Goal: Find contact information: Find contact information

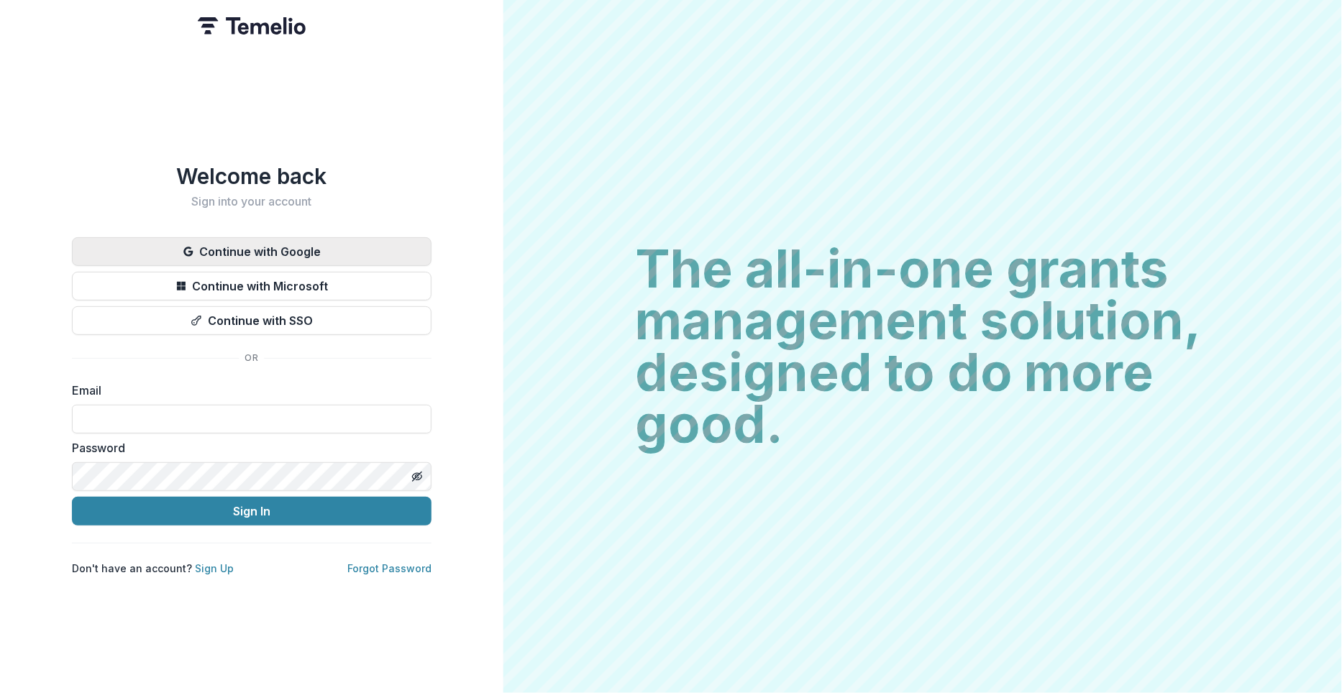
click at [232, 243] on button "Continue with Google" at bounding box center [252, 251] width 360 height 29
click at [283, 247] on button "Continue with Google" at bounding box center [252, 251] width 360 height 29
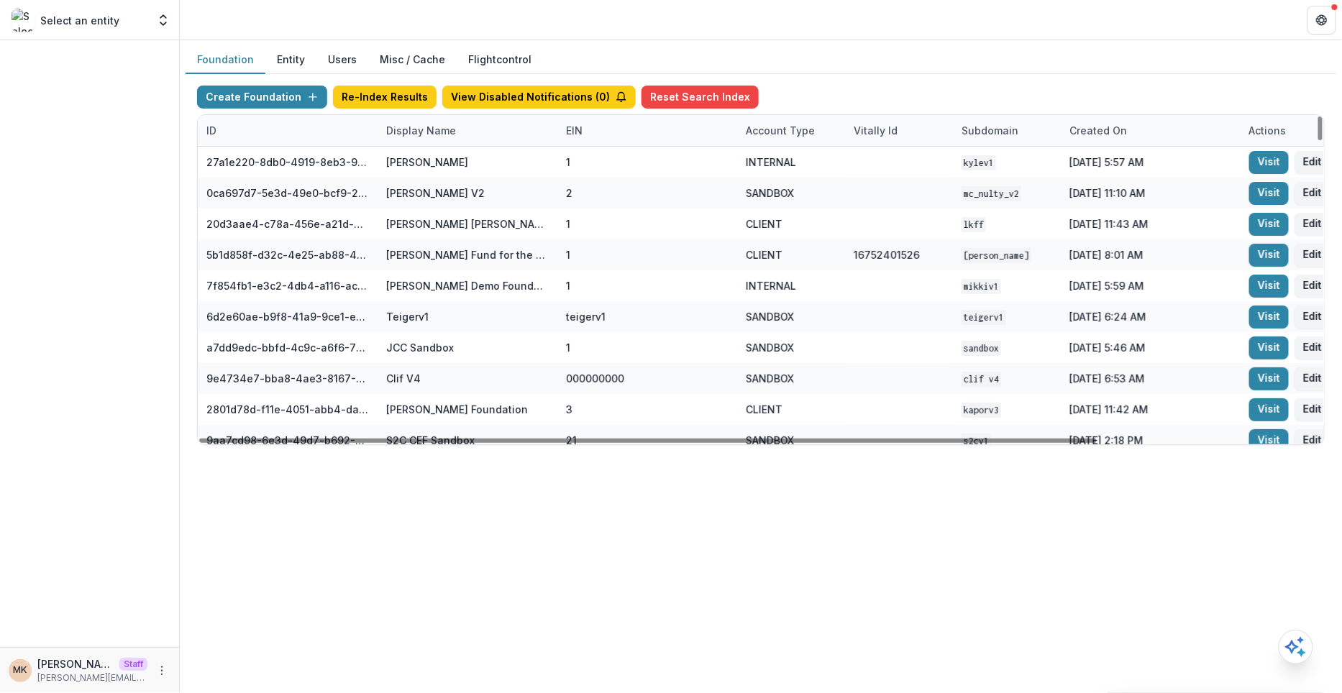
click at [438, 125] on div "Display Name" at bounding box center [421, 130] width 87 height 15
click at [432, 163] on input at bounding box center [466, 161] width 173 height 23
type input "*"
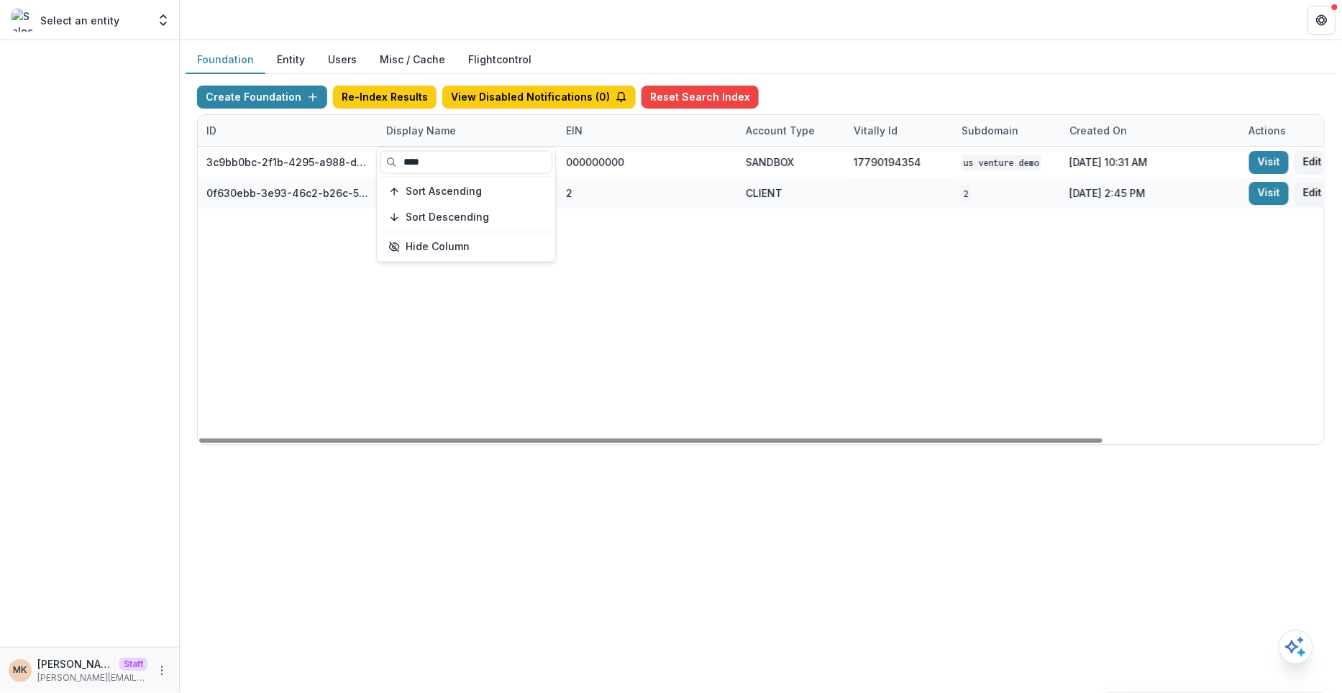
type input "****"
click at [644, 309] on div "3c9bb0bc-2f1b-4295-a988-dfa0ea377c7d US Venture Demo 000000000 SANDBOX 17790194…" at bounding box center [899, 296] width 1403 height 298
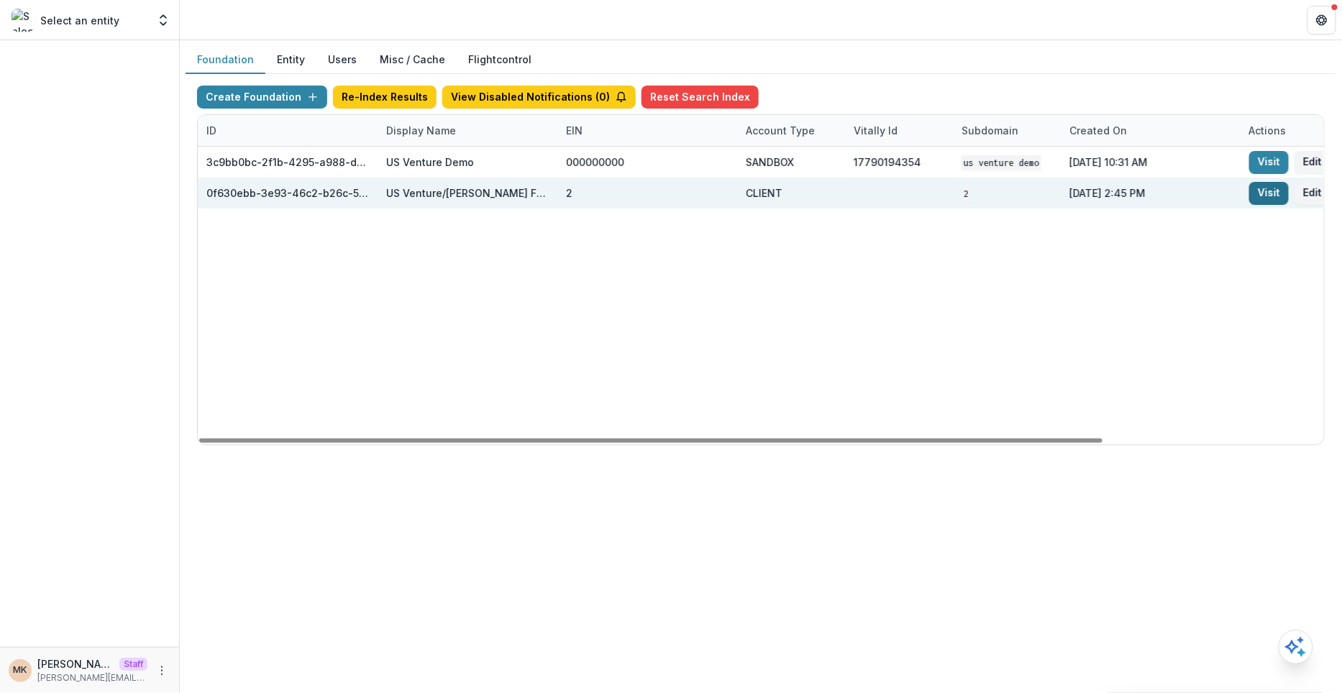
click at [1265, 186] on link "Visit" at bounding box center [1269, 193] width 40 height 23
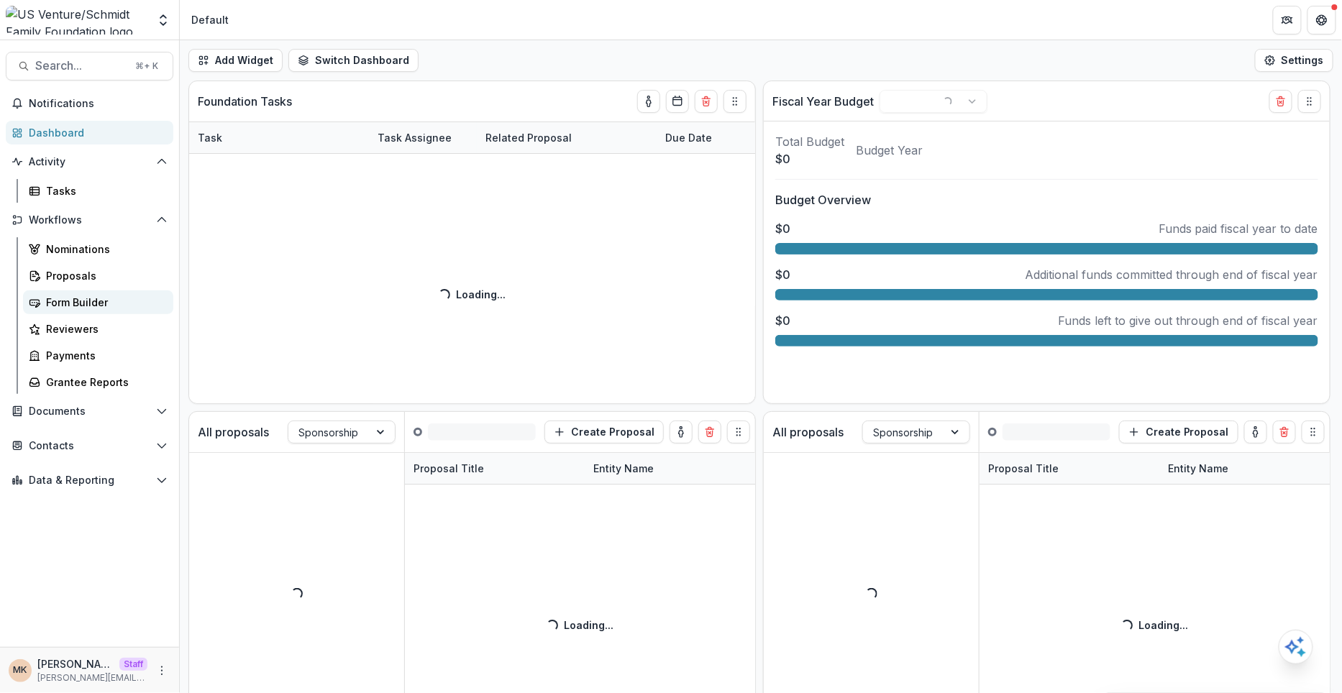
click at [79, 296] on div "Form Builder" at bounding box center [104, 302] width 116 height 15
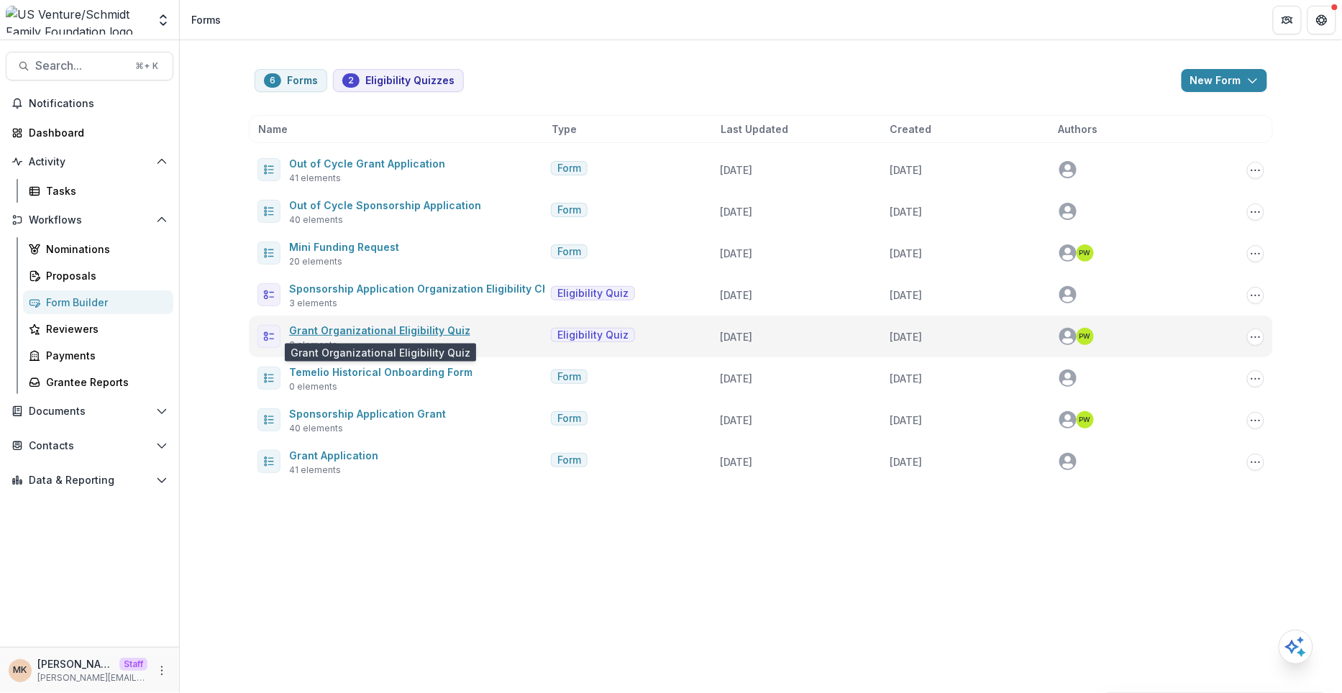
click at [378, 328] on link "Grant Organizational Eligibility Quiz" at bounding box center [379, 330] width 181 height 12
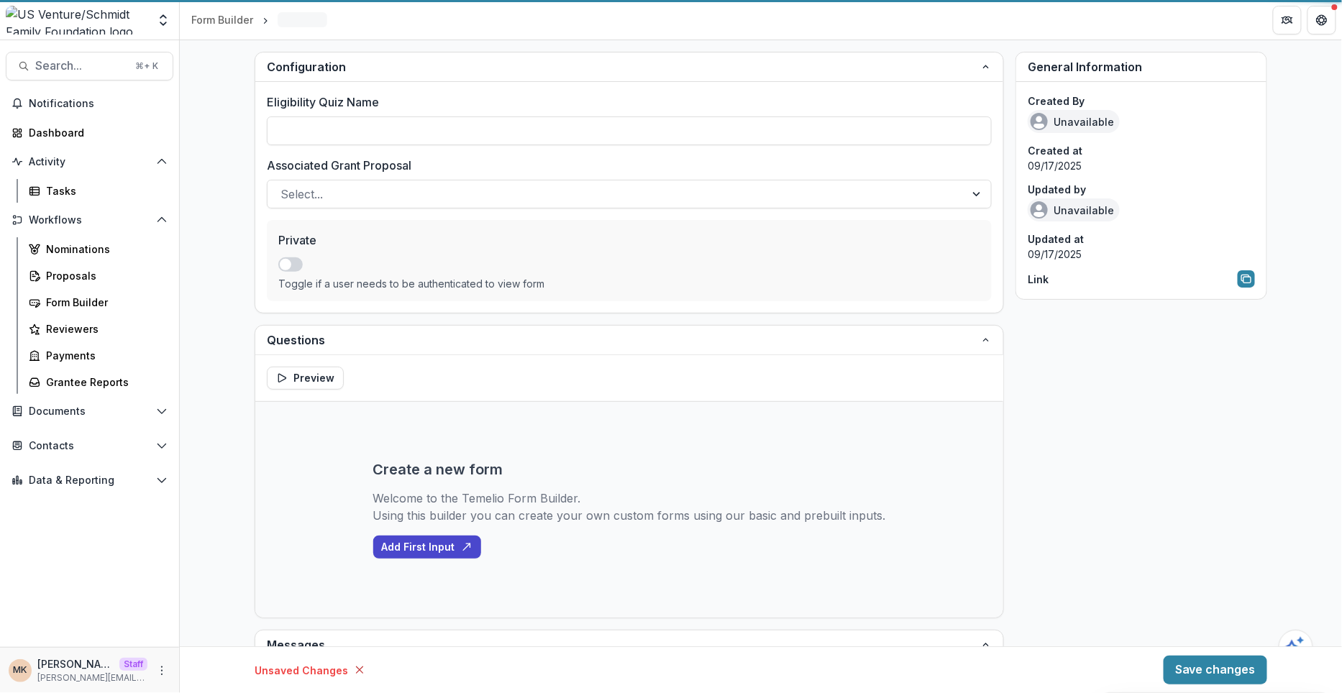
type input "**********"
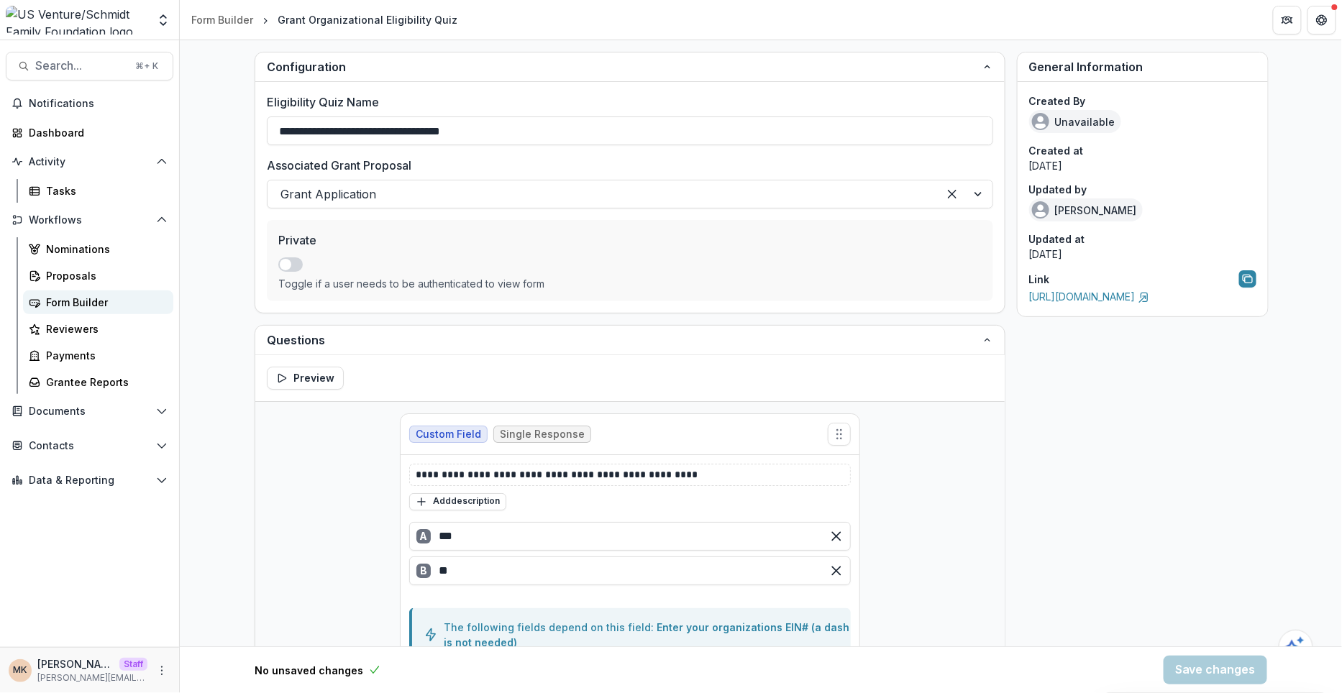
click at [137, 297] on div "Form Builder" at bounding box center [104, 302] width 116 height 15
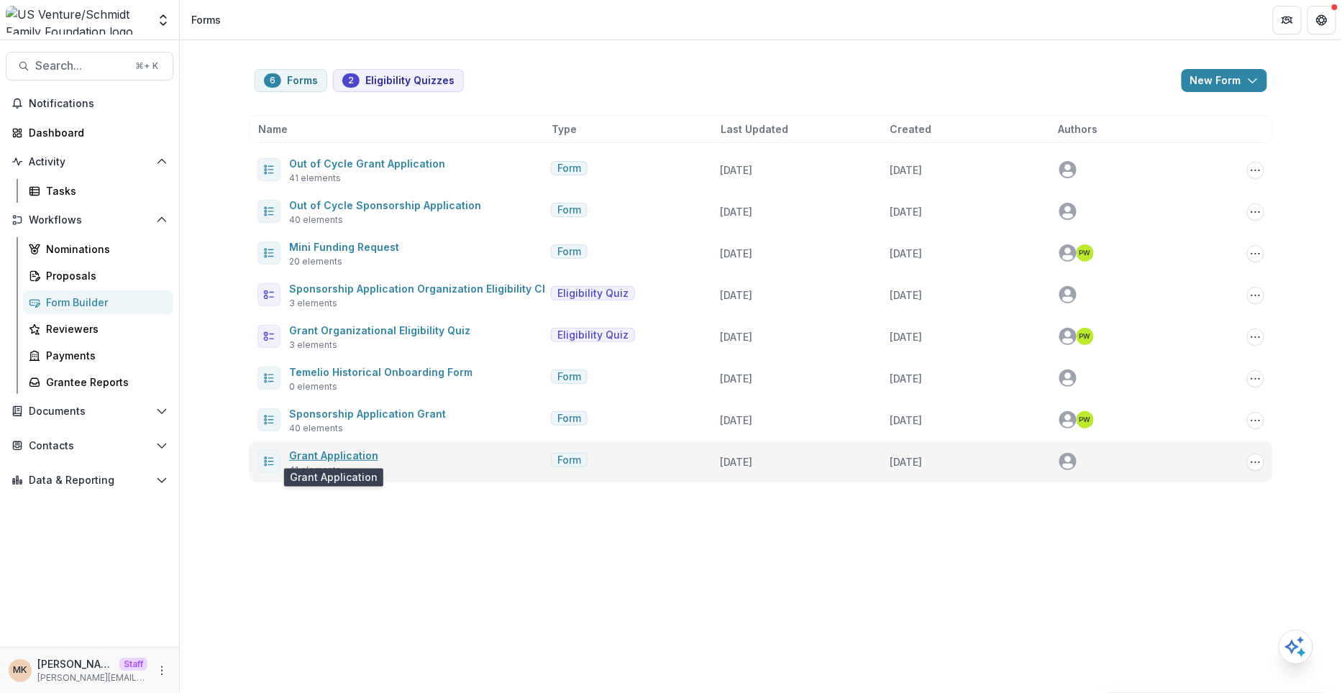
click at [339, 453] on link "Grant Application" at bounding box center [333, 456] width 89 height 12
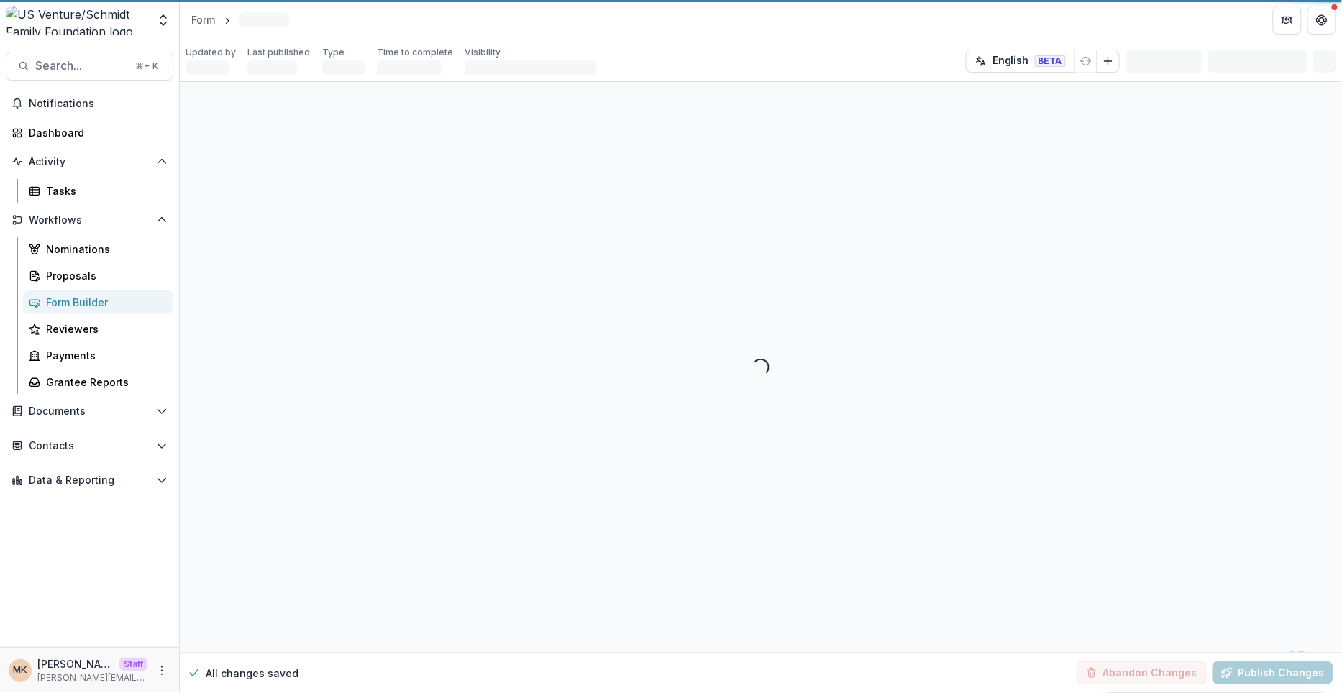
select select "********"
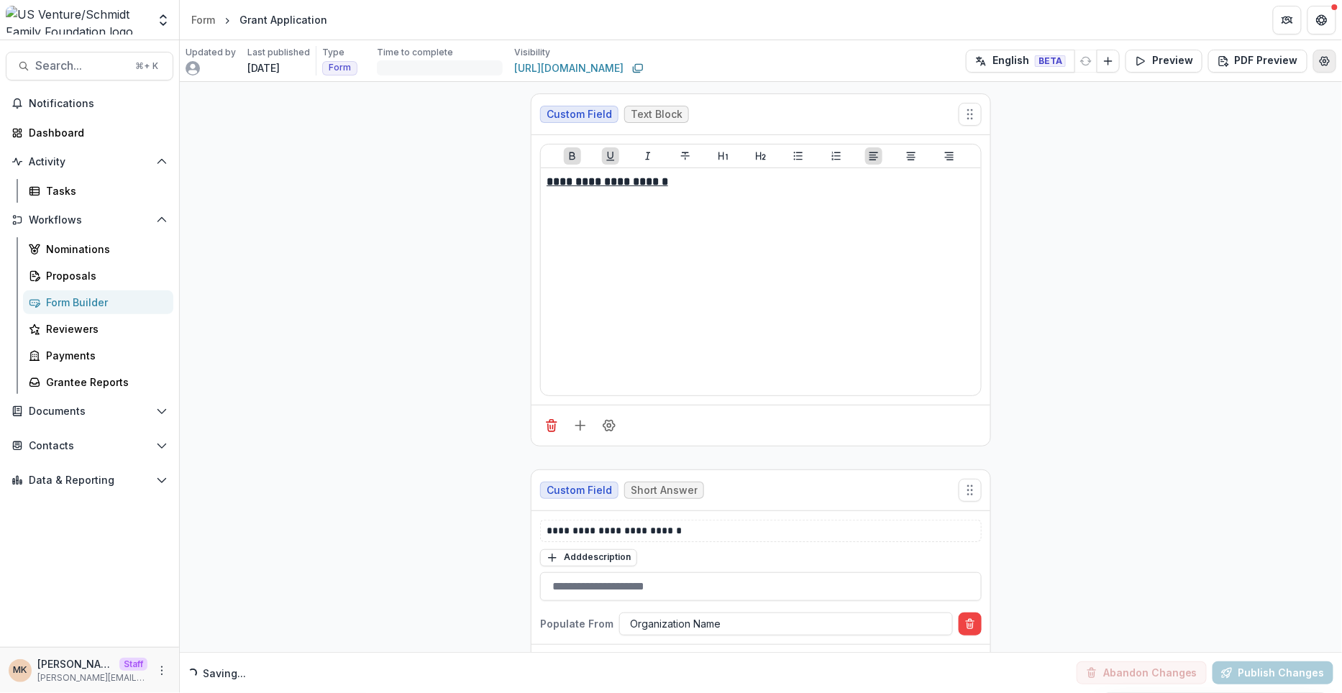
click at [1332, 57] on button "Edit Form Settings" at bounding box center [1324, 61] width 23 height 23
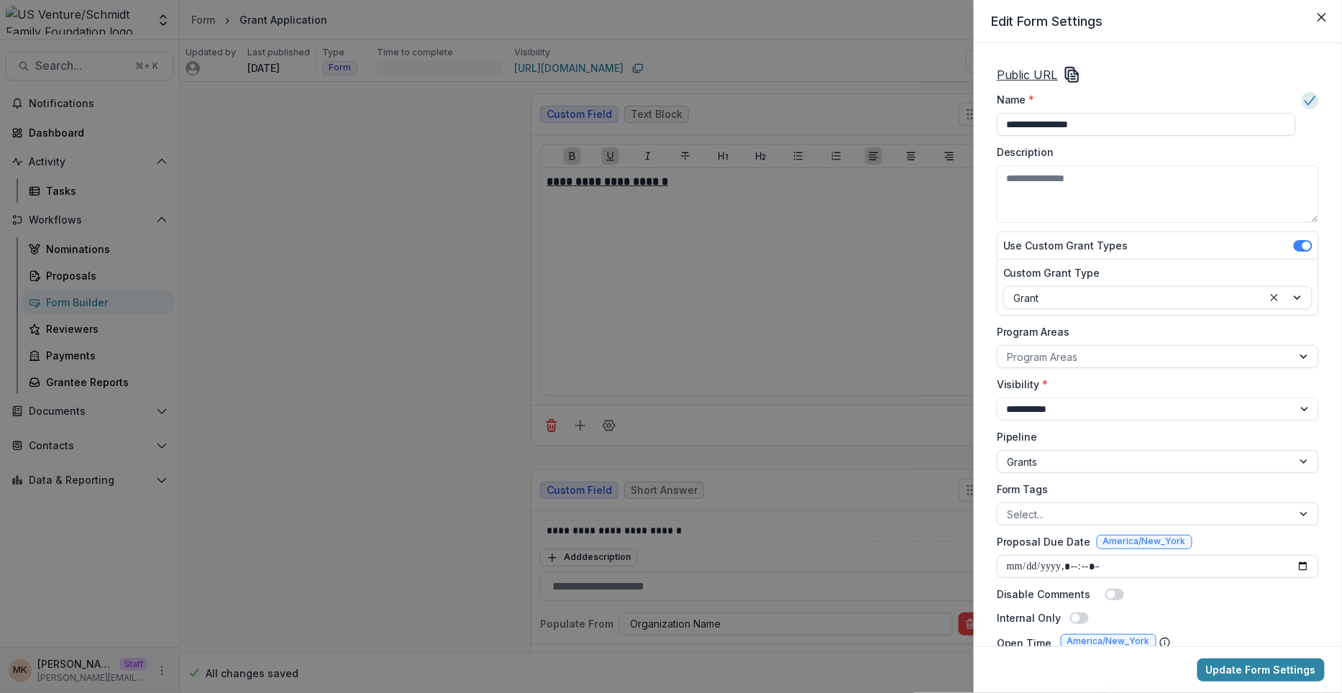
click at [1046, 71] on u "Public URL" at bounding box center [1027, 75] width 61 height 14
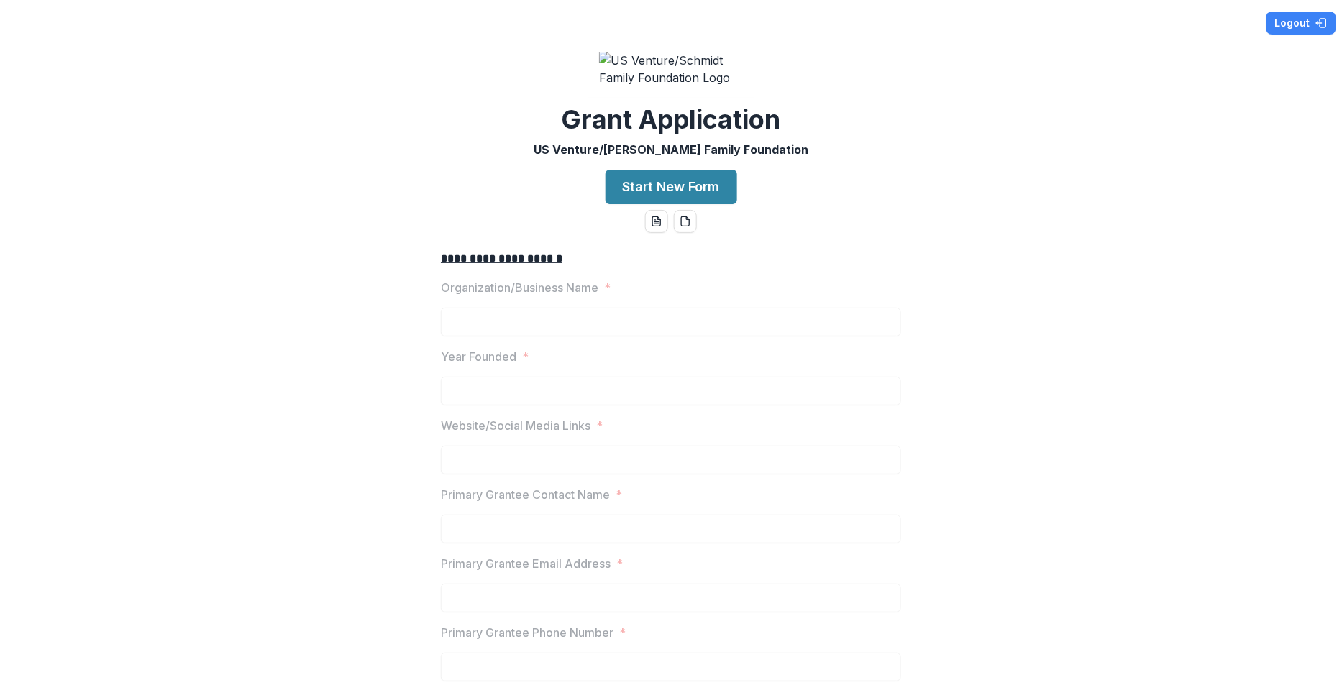
click at [690, 1] on div "**********" at bounding box center [671, 346] width 1342 height 693
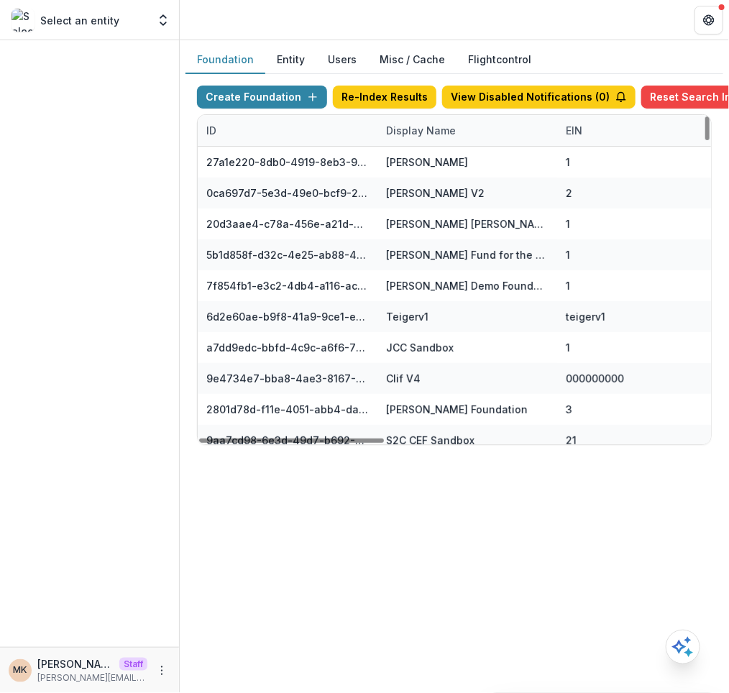
click at [408, 136] on div "Display Name" at bounding box center [421, 130] width 87 height 15
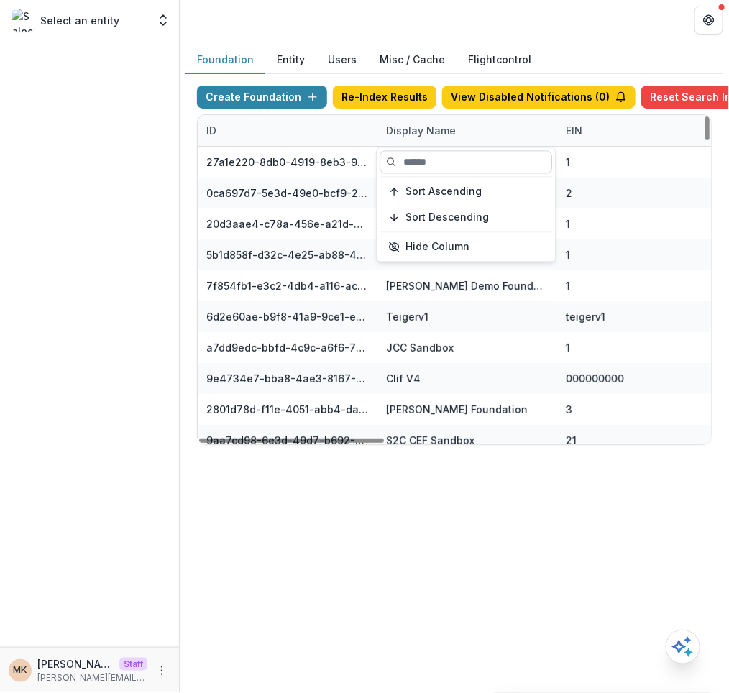
click at [408, 166] on input at bounding box center [466, 161] width 173 height 23
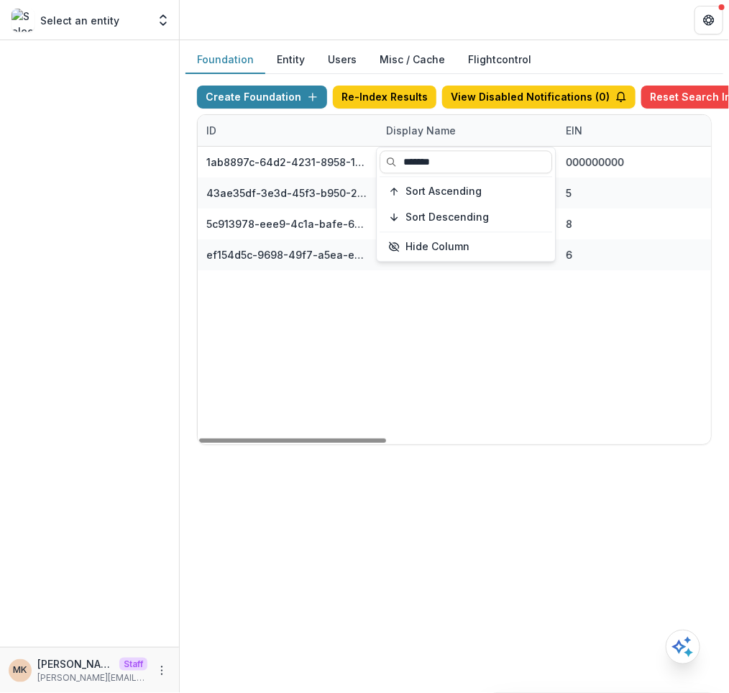
type input "*******"
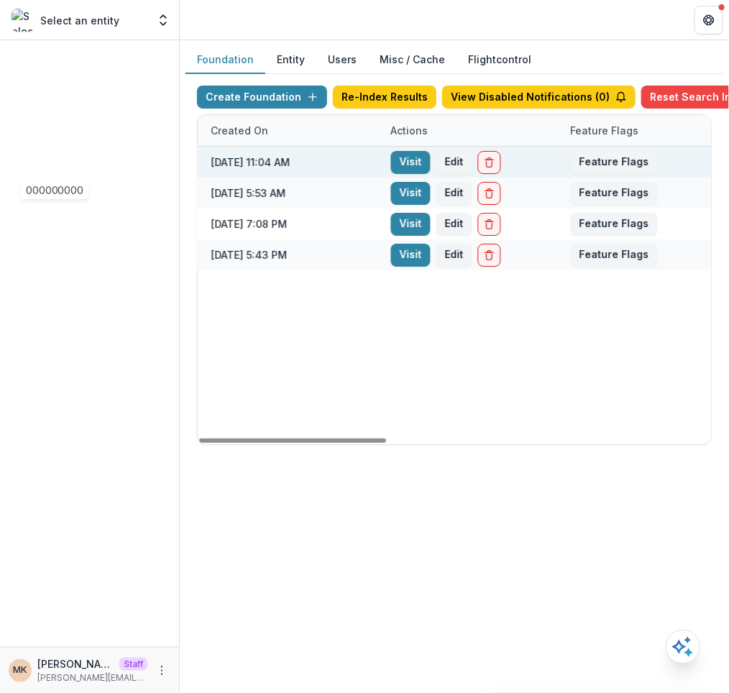
scroll to position [0, 888]
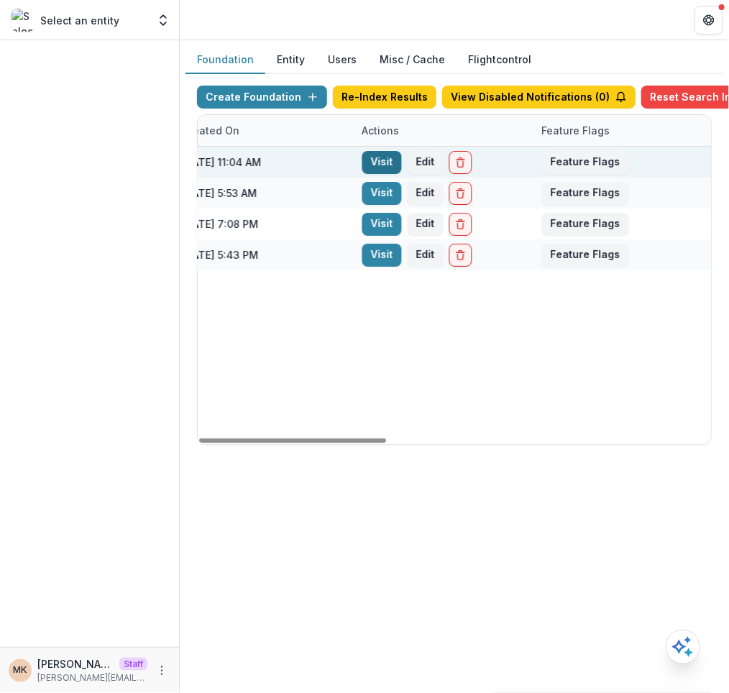
click at [375, 157] on link "Visit" at bounding box center [382, 162] width 40 height 23
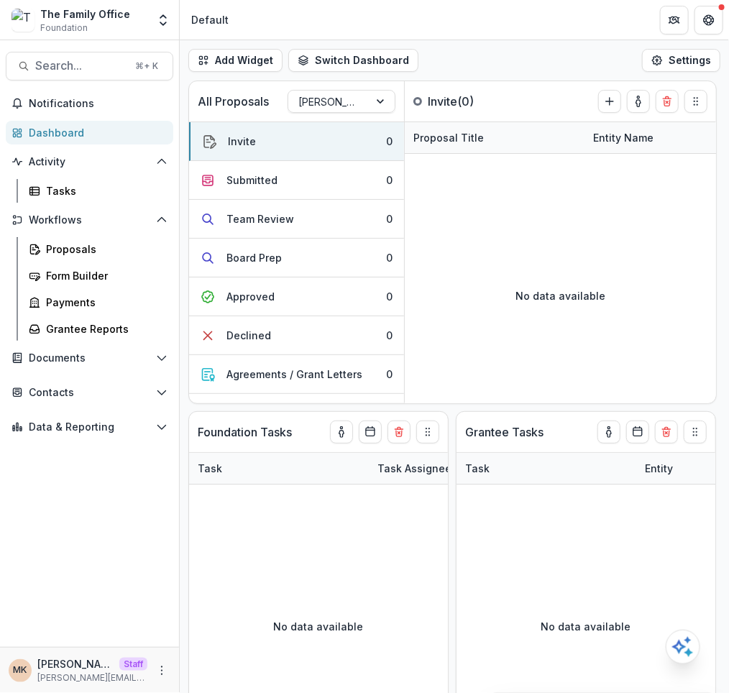
click at [47, 405] on div "Contacts Grantees Communications" at bounding box center [89, 395] width 179 height 29
click at [47, 396] on span "Contacts" at bounding box center [90, 393] width 122 height 12
click at [59, 426] on div "Grantees" at bounding box center [104, 421] width 116 height 15
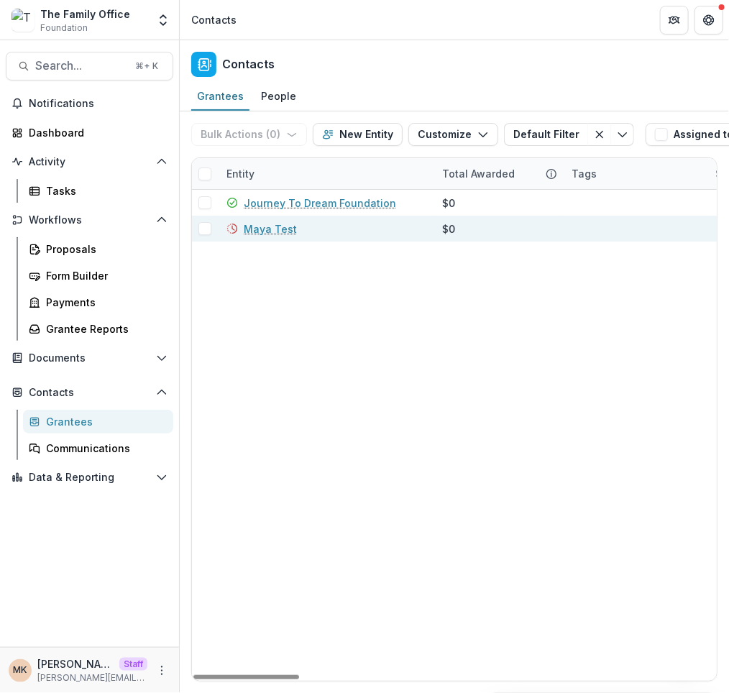
click at [275, 229] on link "Maya Test" at bounding box center [270, 229] width 53 height 15
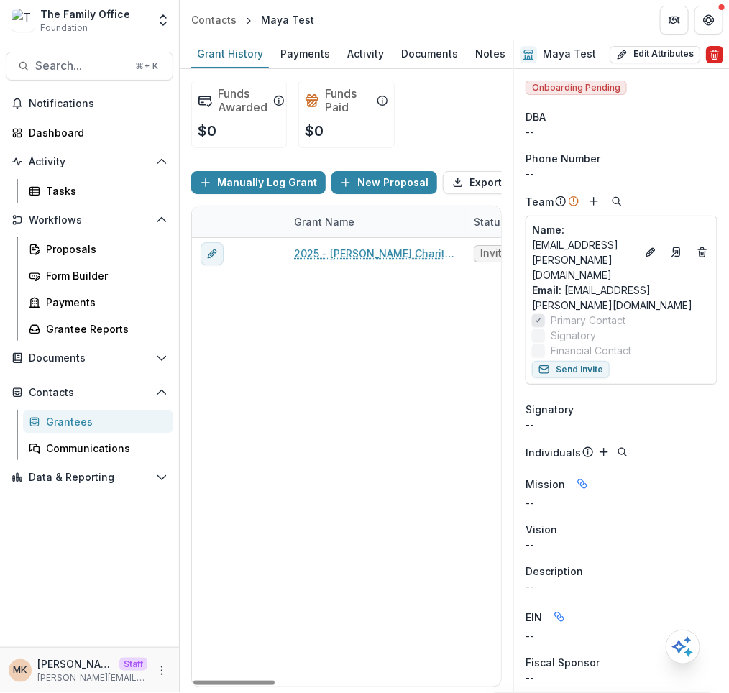
click at [717, 57] on button "Delete" at bounding box center [714, 54] width 17 height 17
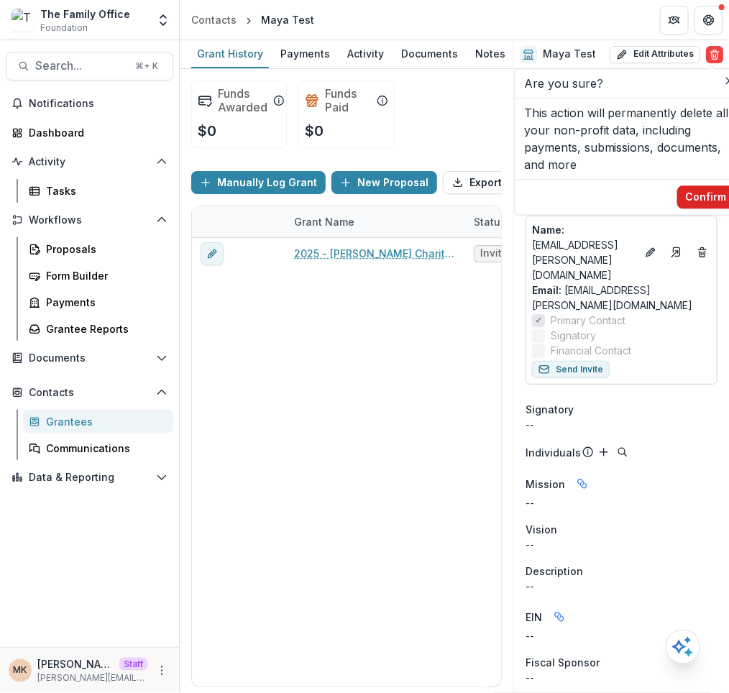
click at [696, 197] on button "Confirm" at bounding box center [707, 197] width 58 height 23
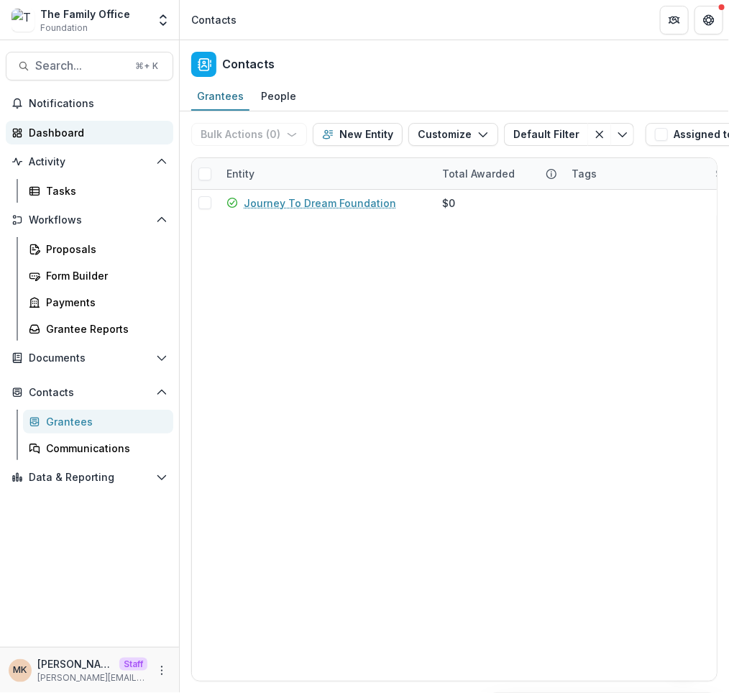
click at [94, 136] on div "Dashboard" at bounding box center [95, 132] width 133 height 15
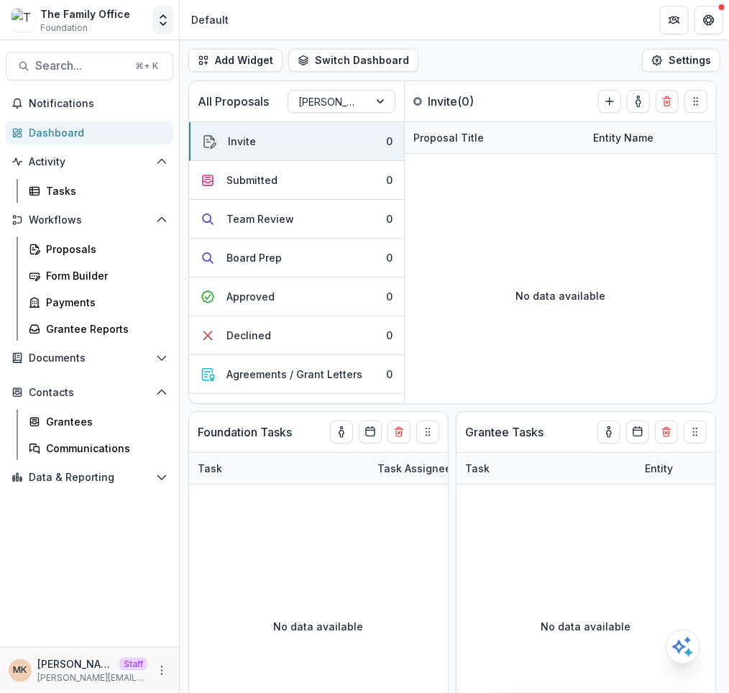
click at [168, 17] on icon "Open entity switcher" at bounding box center [163, 20] width 14 height 14
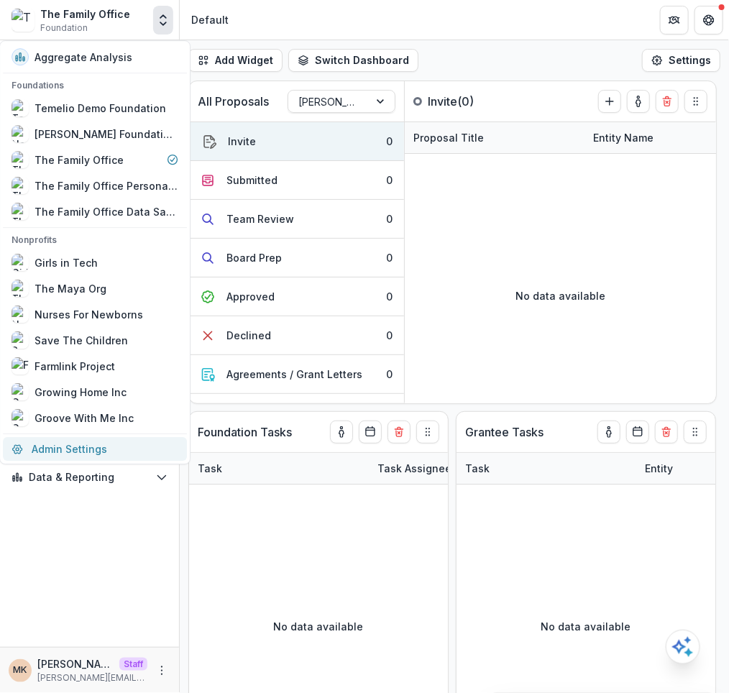
click at [73, 445] on link "Admin Settings" at bounding box center [95, 449] width 184 height 24
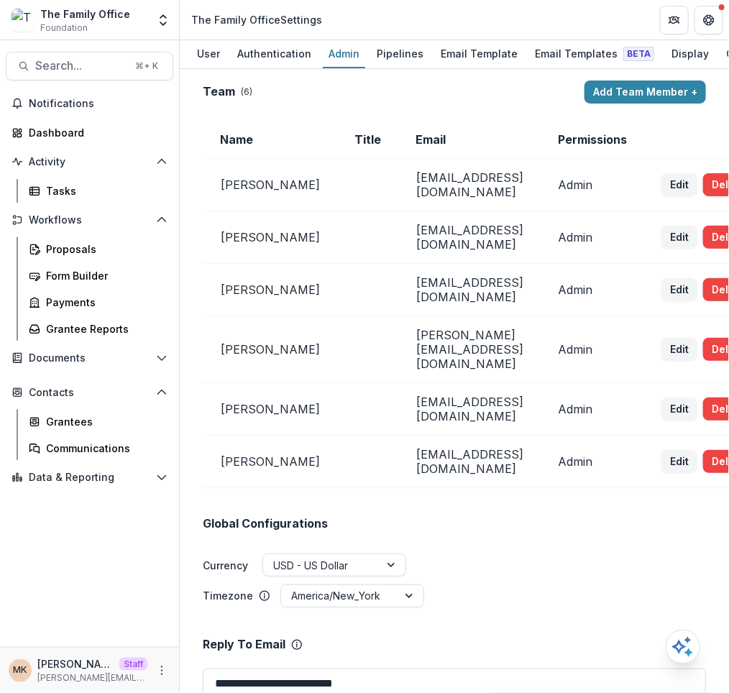
click at [541, 436] on td "rcrenshaw@thefamilyoffice.org" at bounding box center [469, 462] width 142 height 53
drag, startPoint x: 565, startPoint y: 420, endPoint x: 380, endPoint y: 426, distance: 184.9
click at [398, 436] on td "rcrenshaw@thefamilyoffice.org" at bounding box center [469, 462] width 142 height 53
copy td "rcrenshaw@thefamilyoffice.org"
drag, startPoint x: 544, startPoint y: 186, endPoint x: 351, endPoint y: 183, distance: 193.5
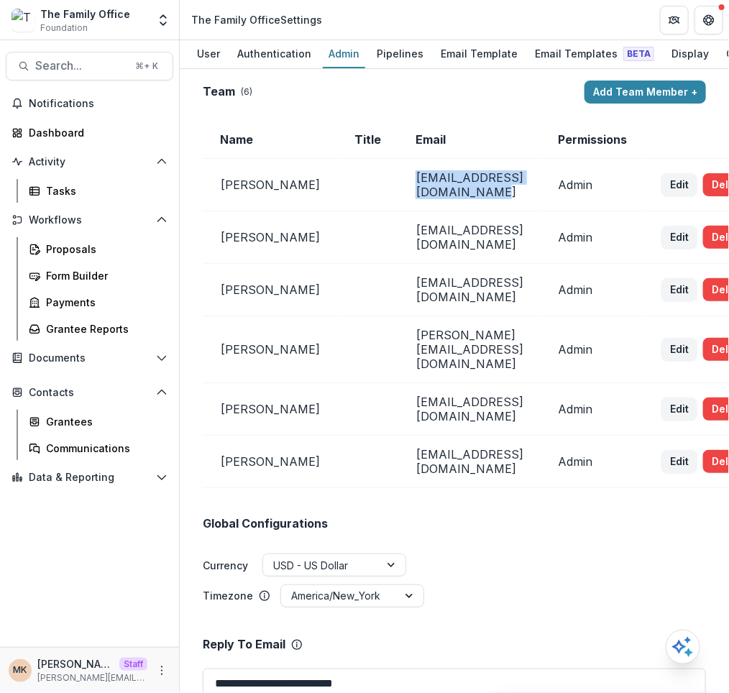
click at [351, 183] on tr "Morgan mcooley@thefamilyoffice.org Admin Edit Delete" at bounding box center [487, 185] width 568 height 53
copy tr "mcooley@thefamilyoffice.org"
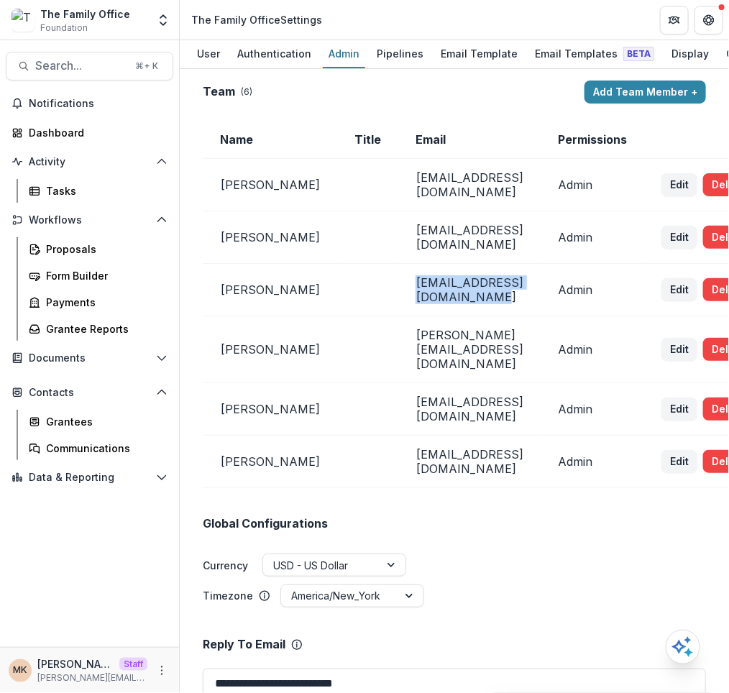
drag, startPoint x: 534, startPoint y: 277, endPoint x: 360, endPoint y: 277, distance: 174.1
click at [360, 277] on tr "Pam Carris pcarris@thefamilyoffice.org Admin Edit Delete" at bounding box center [487, 290] width 568 height 53
copy tr "pcarris@thefamilyoffice.org"
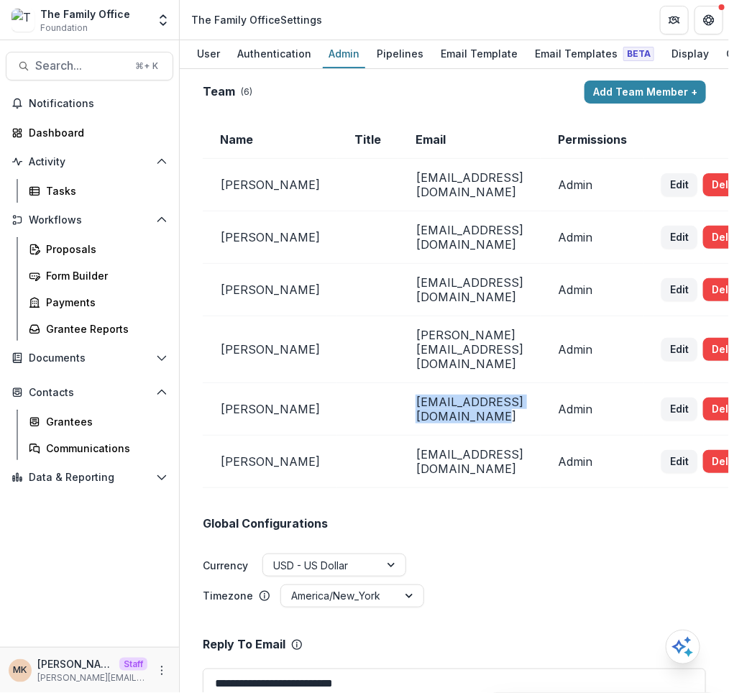
drag, startPoint x: 380, startPoint y: 374, endPoint x: 548, endPoint y: 376, distance: 168.3
click at [541, 383] on td "lmartin@thefamilyoffice.org" at bounding box center [469, 409] width 142 height 53
copy td "lmartin@thefamilyoffice.org"
